Goal: Navigation & Orientation: Go to known website

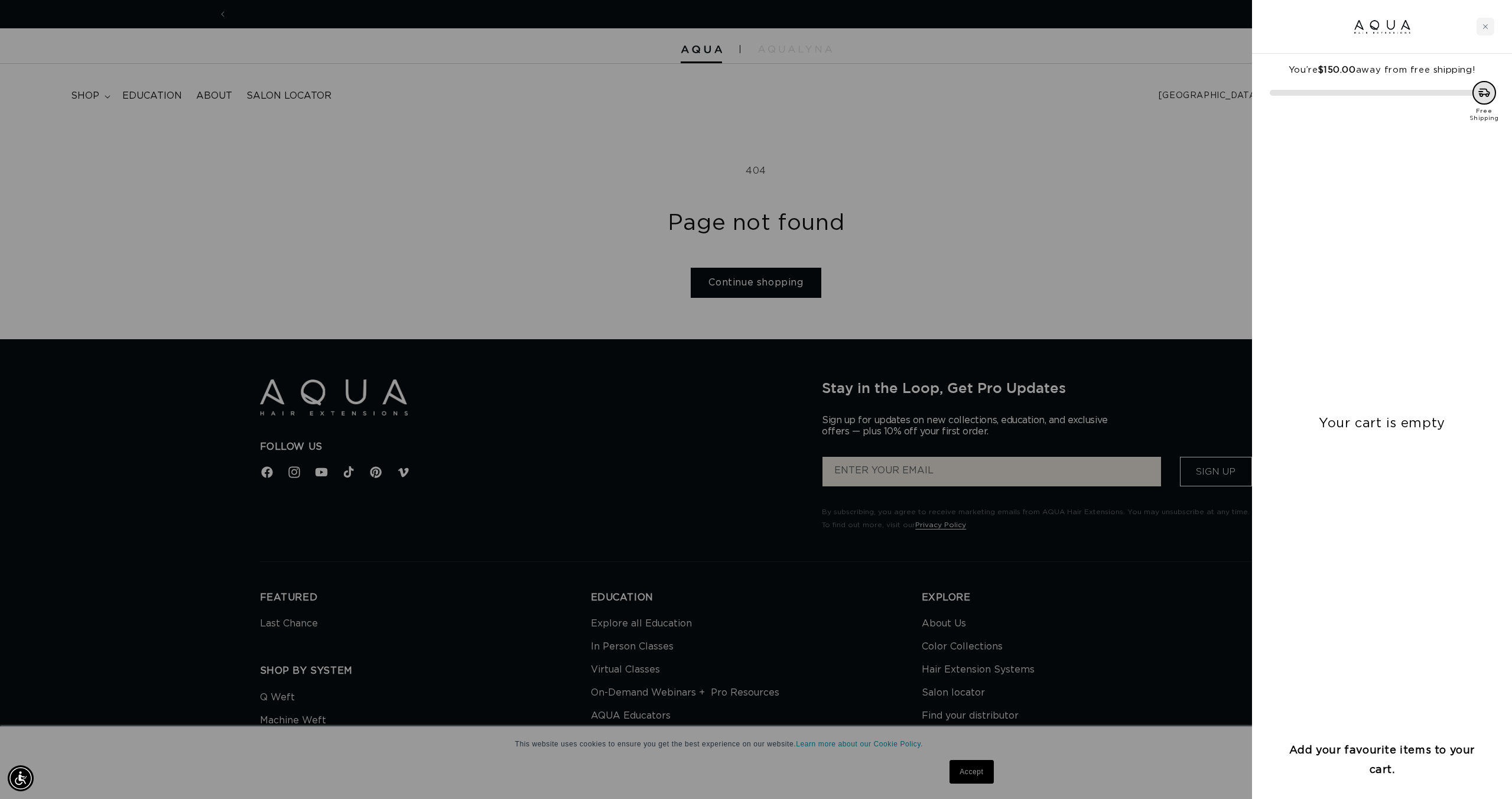
scroll to position [0, 2100]
